Goal: Task Accomplishment & Management: Use online tool/utility

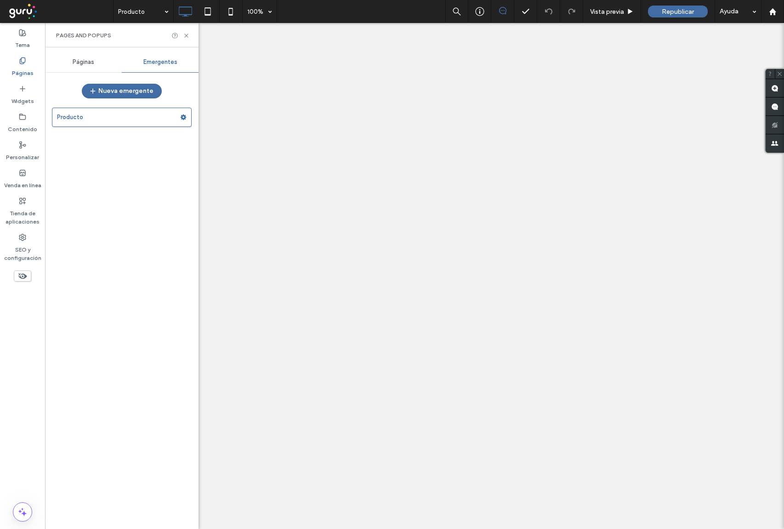
click at [22, 150] on label "Personalizar" at bounding box center [22, 154] width 33 height 13
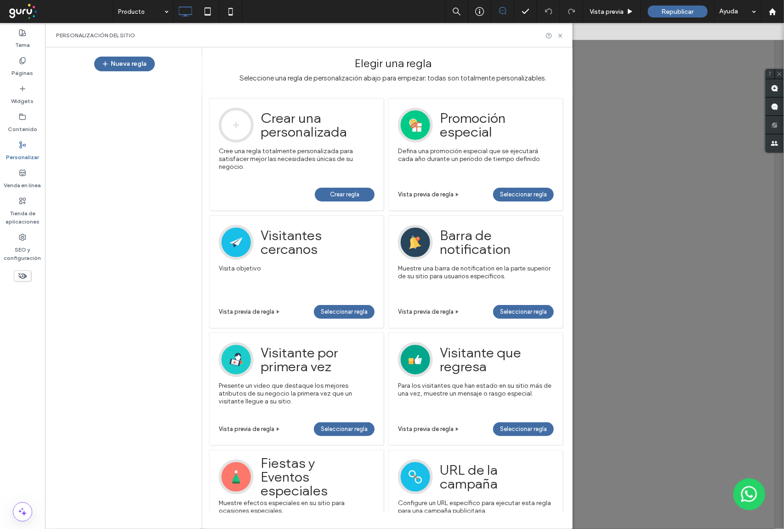
click at [346, 192] on span "Crear regla" at bounding box center [344, 195] width 29 height 14
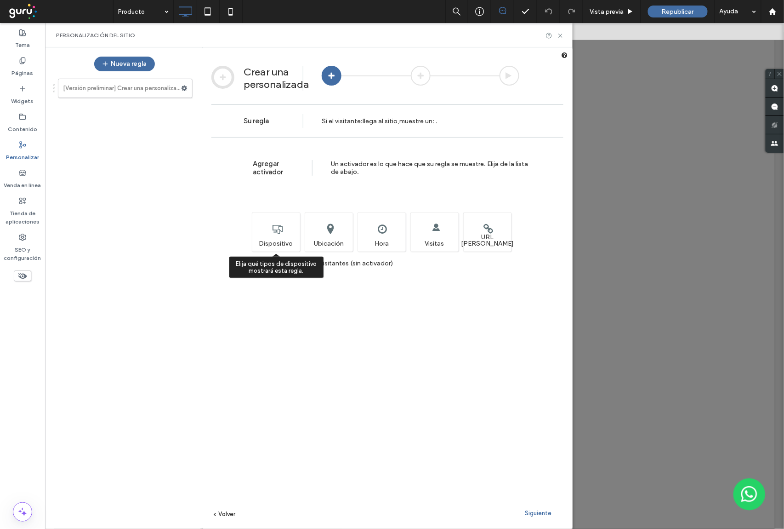
click at [282, 238] on div "Elija qué tipos de dispositivo mostrará esta regla. Dispositivo" at bounding box center [276, 231] width 48 height 39
click at [258, 263] on label "Mostrar a todos los visitantes (sin activador)" at bounding box center [322, 263] width 141 height 7
click at [257, 265] on label "Mostrar a todos los visitantes (sin activador)" at bounding box center [322, 263] width 141 height 7
click at [547, 517] on div "Siguiente" at bounding box center [538, 513] width 51 height 14
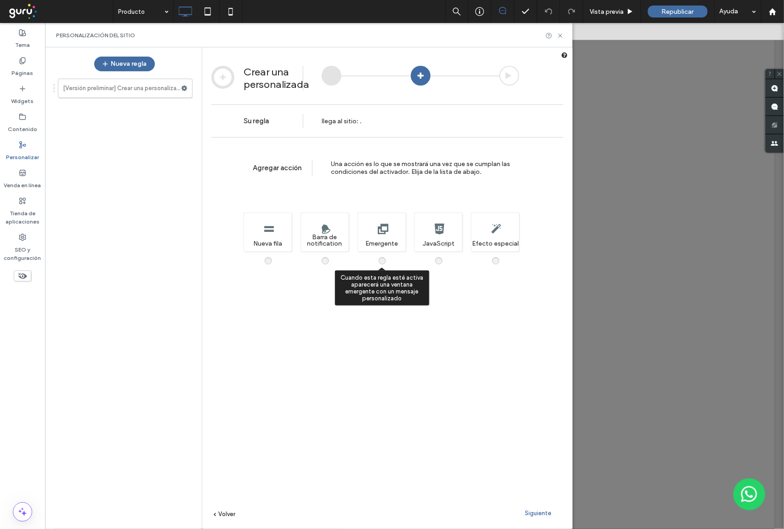
click at [388, 256] on span at bounding box center [388, 256] width 0 height 0
click at [533, 507] on div "Siguiente" at bounding box center [538, 513] width 51 height 14
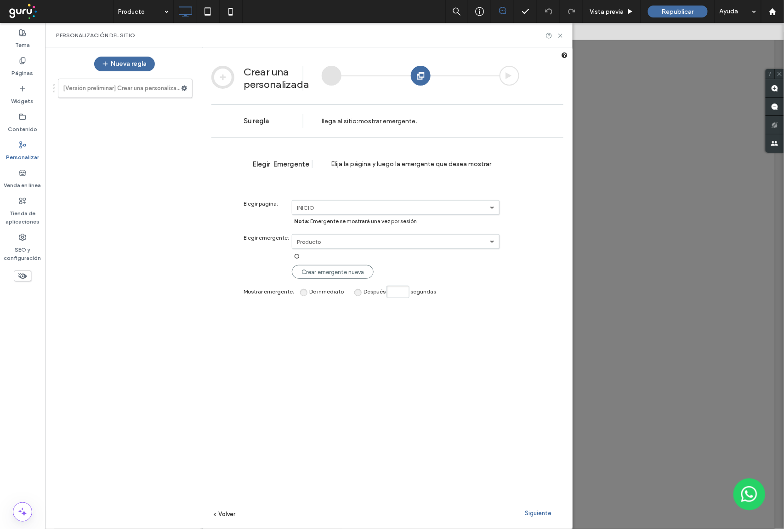
click at [398, 289] on input "Después segundas" at bounding box center [398, 291] width 23 height 12
type input "*"
click at [536, 513] on span "Siguiente" at bounding box center [538, 512] width 27 height 7
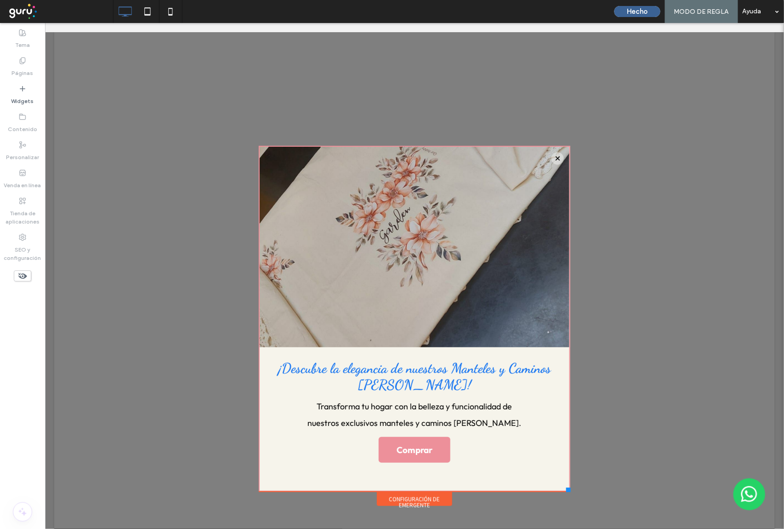
click at [632, 11] on button "Hecho" at bounding box center [638, 11] width 46 height 11
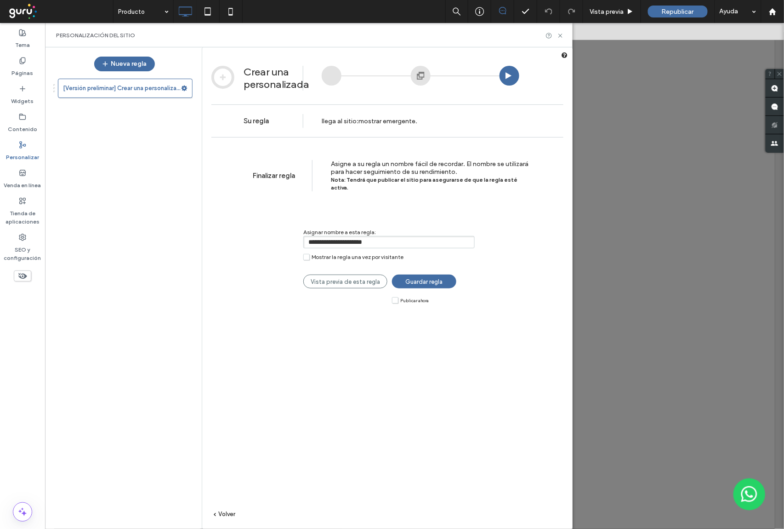
click at [393, 296] on label "Publicar ahora" at bounding box center [410, 299] width 37 height 7
click at [427, 278] on span "Guardar regla" at bounding box center [424, 281] width 37 height 7
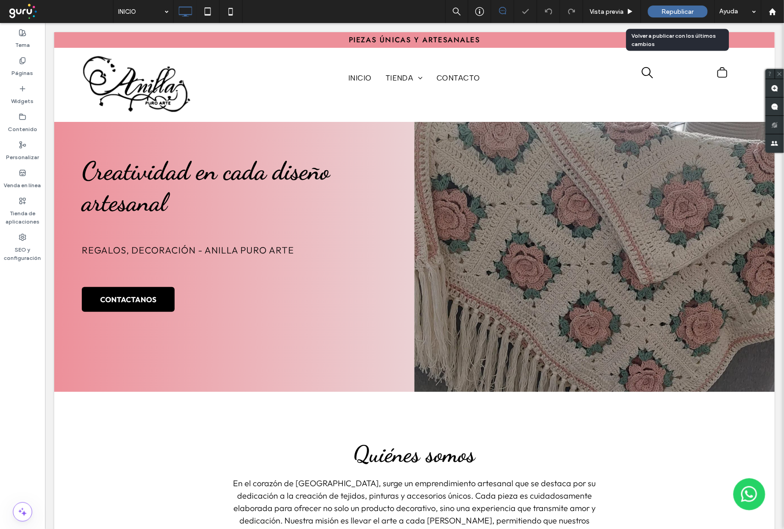
click at [678, 12] on span "Republicar" at bounding box center [678, 12] width 32 height 8
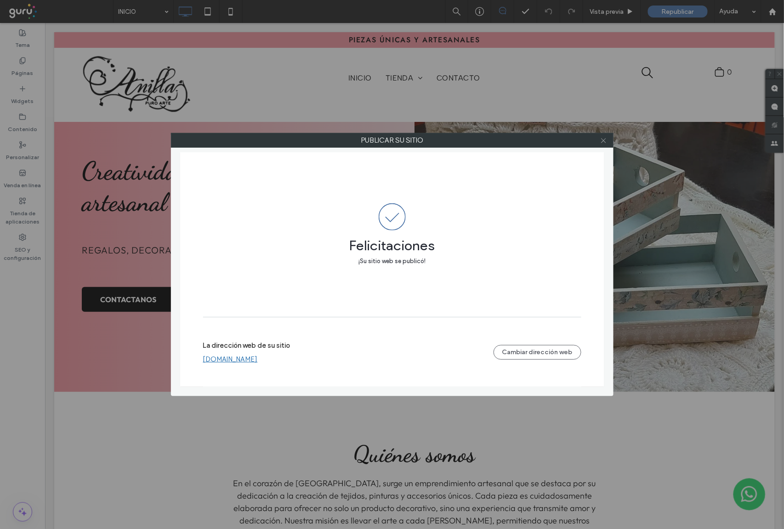
click at [603, 142] on icon at bounding box center [603, 140] width 7 height 7
